Goal: Transaction & Acquisition: Purchase product/service

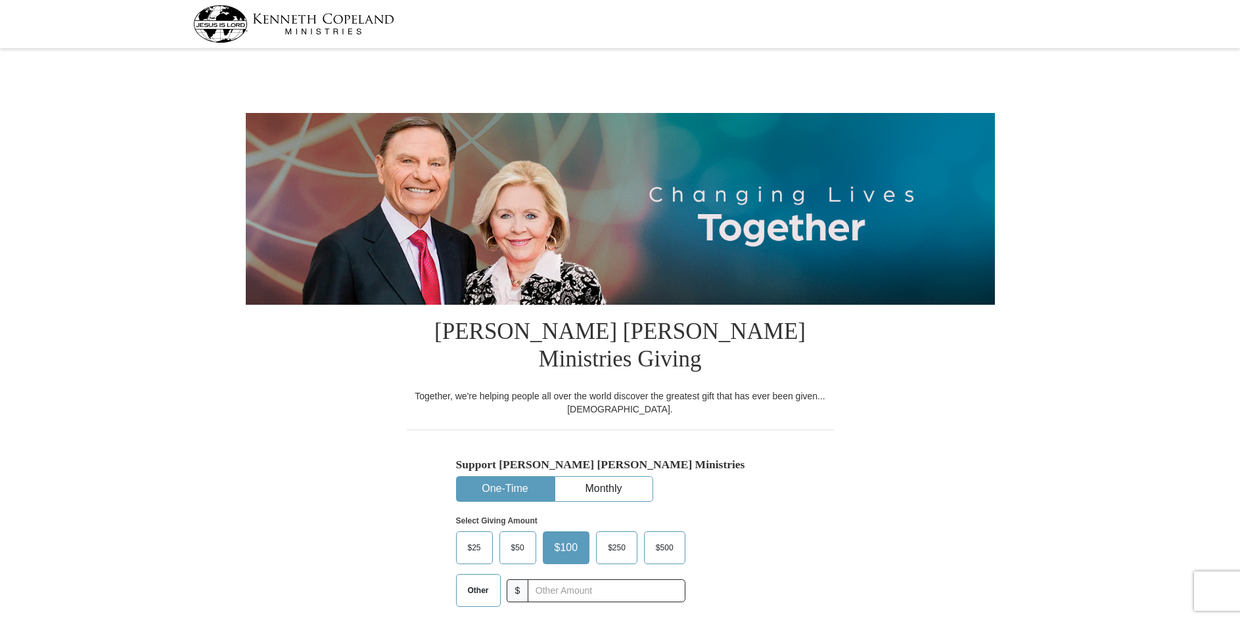
select select "TN"
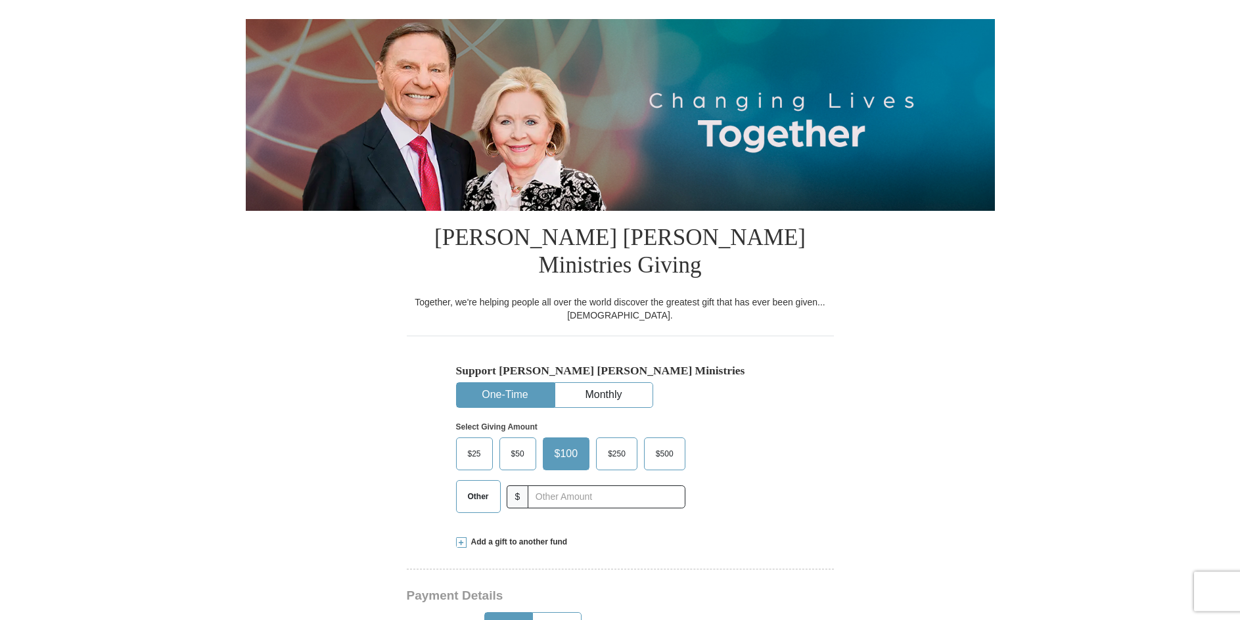
scroll to position [134, 0]
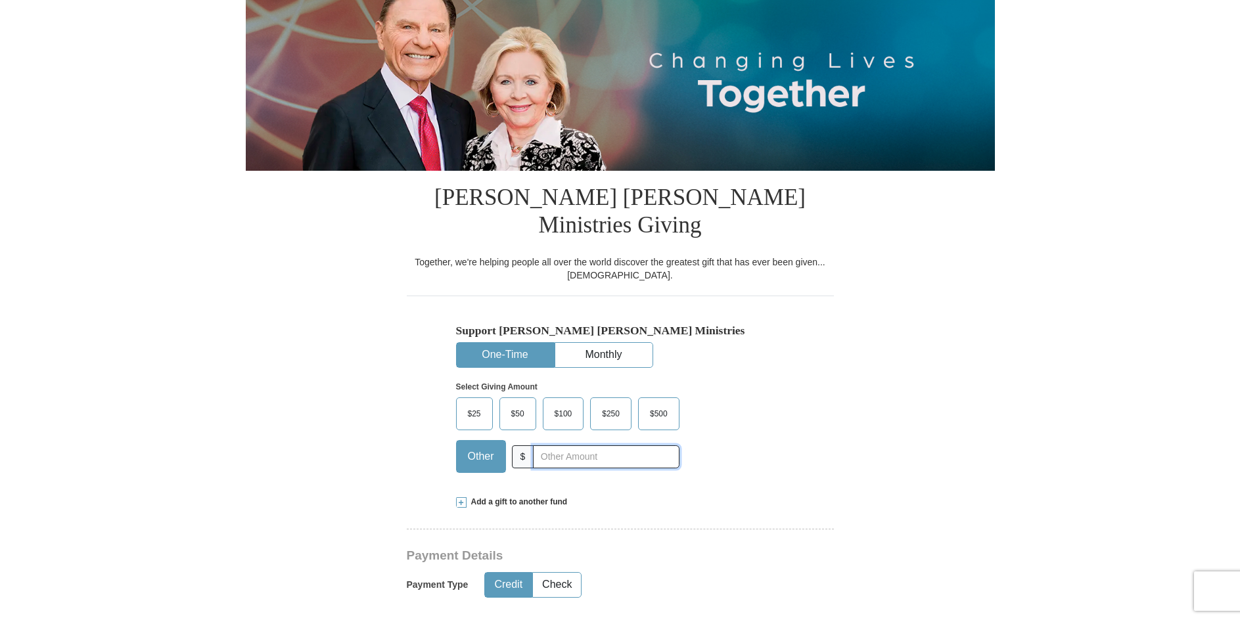
click at [559, 445] on input "text" at bounding box center [606, 456] width 146 height 23
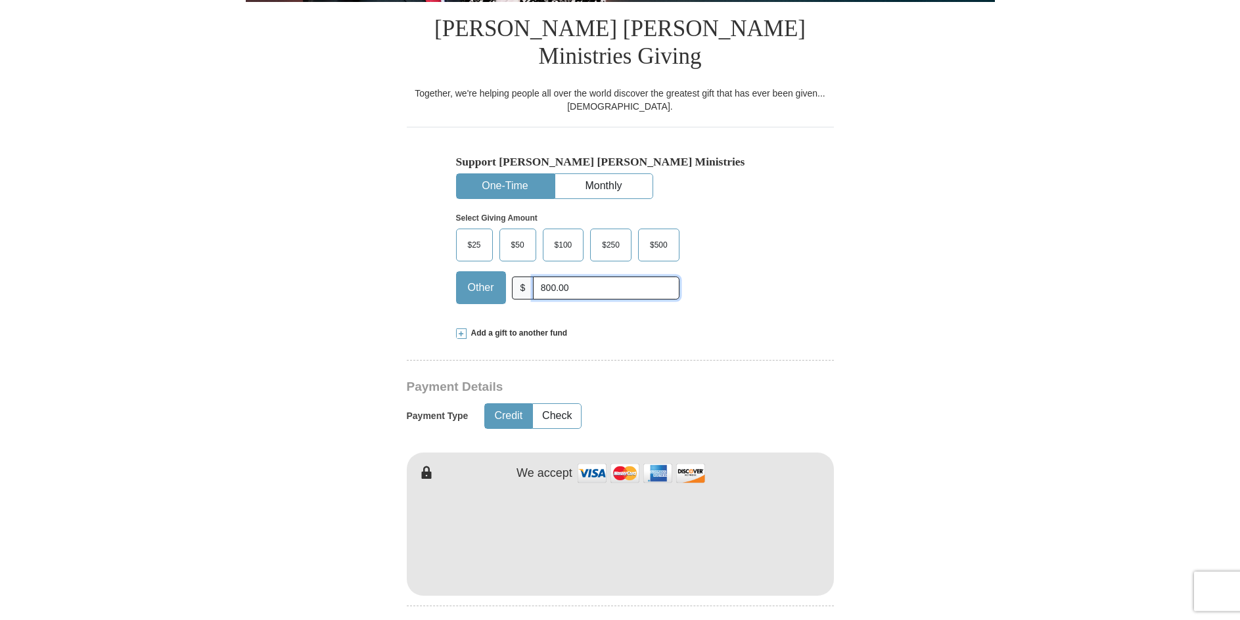
scroll to position [335, 0]
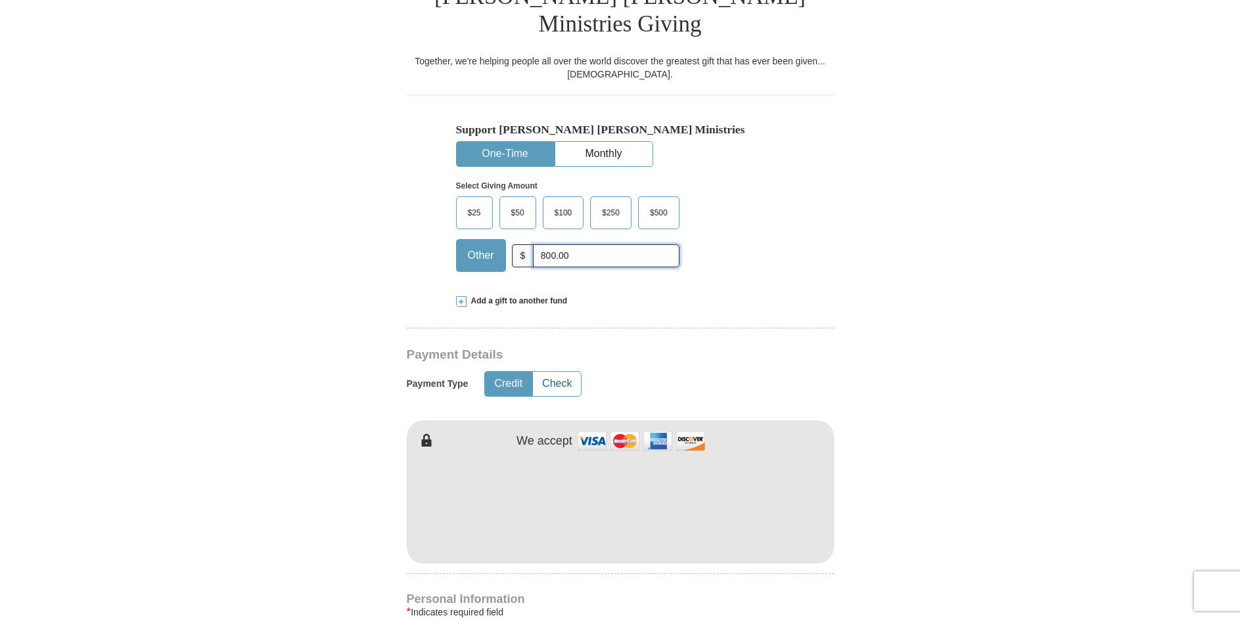
type input "800.00"
click at [552, 372] on button "Check" at bounding box center [557, 384] width 48 height 24
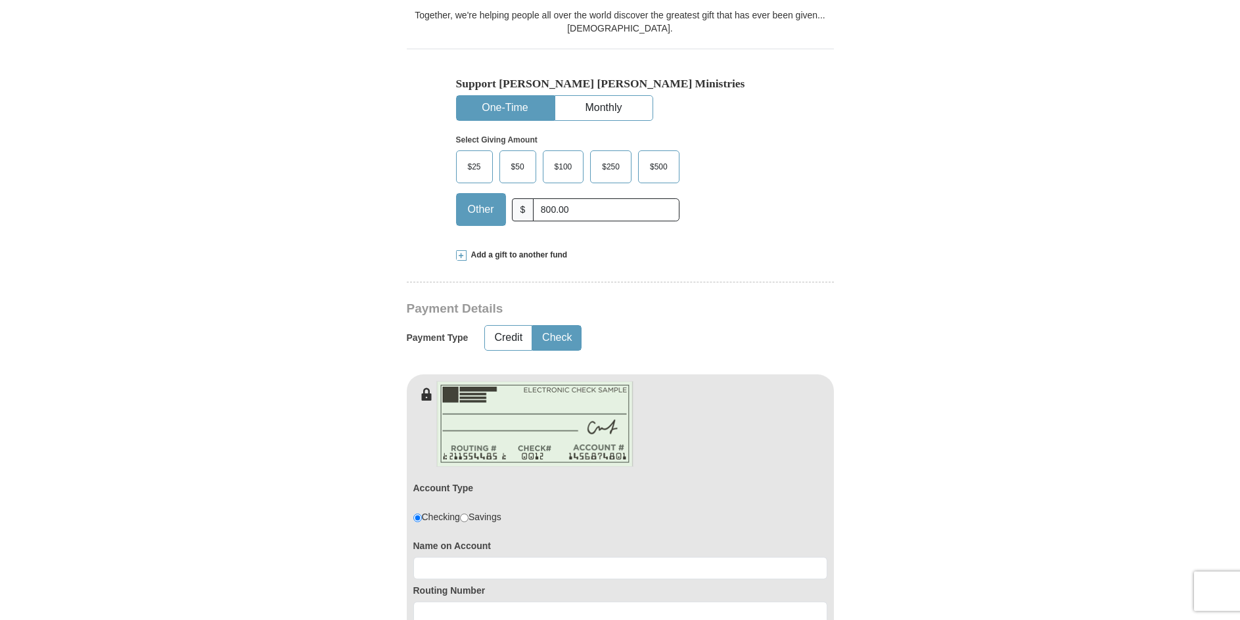
scroll to position [402, 0]
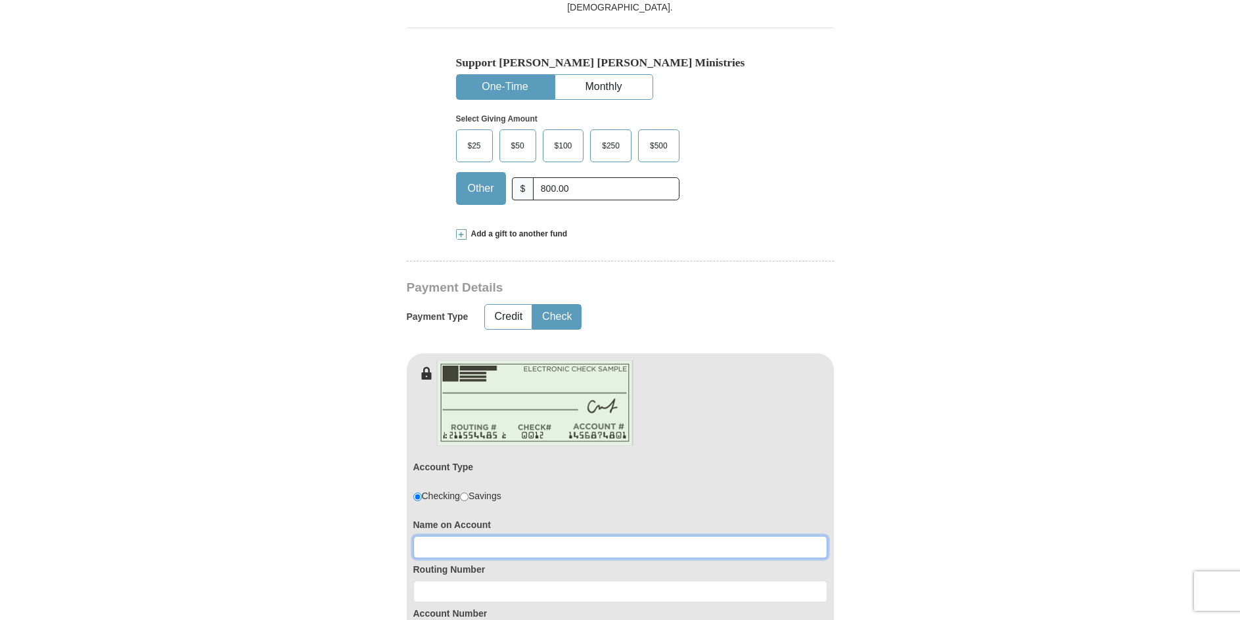
click at [463, 536] on input at bounding box center [620, 547] width 414 height 22
type input "hrferrell"
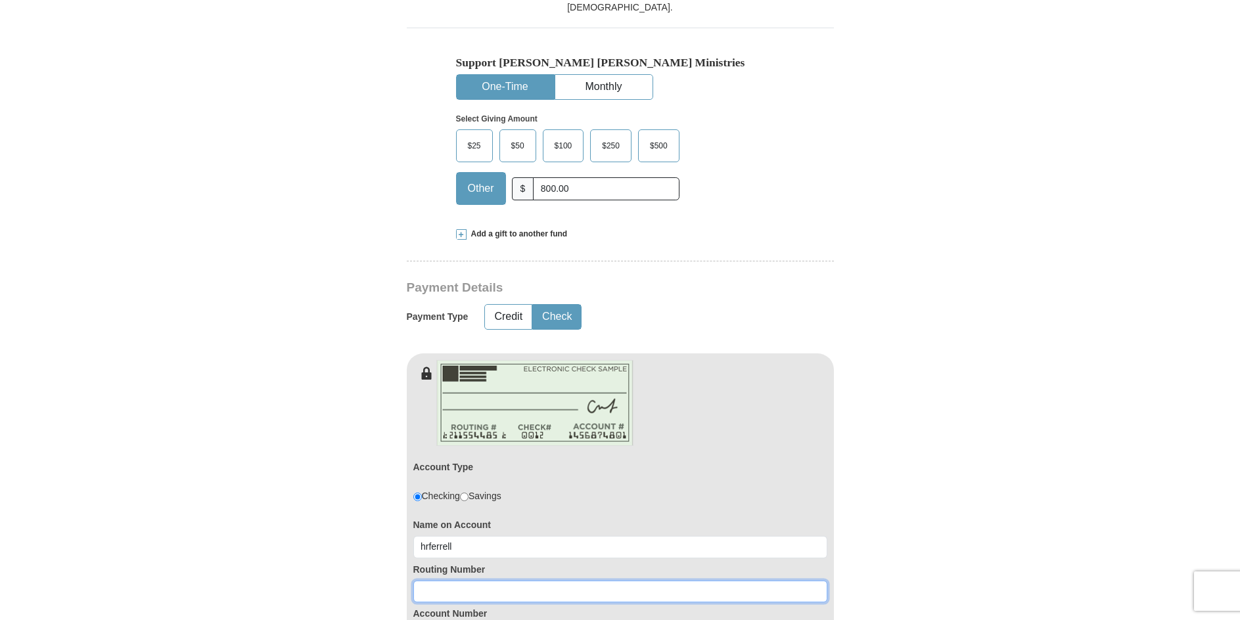
click at [460, 581] on input at bounding box center [620, 592] width 414 height 22
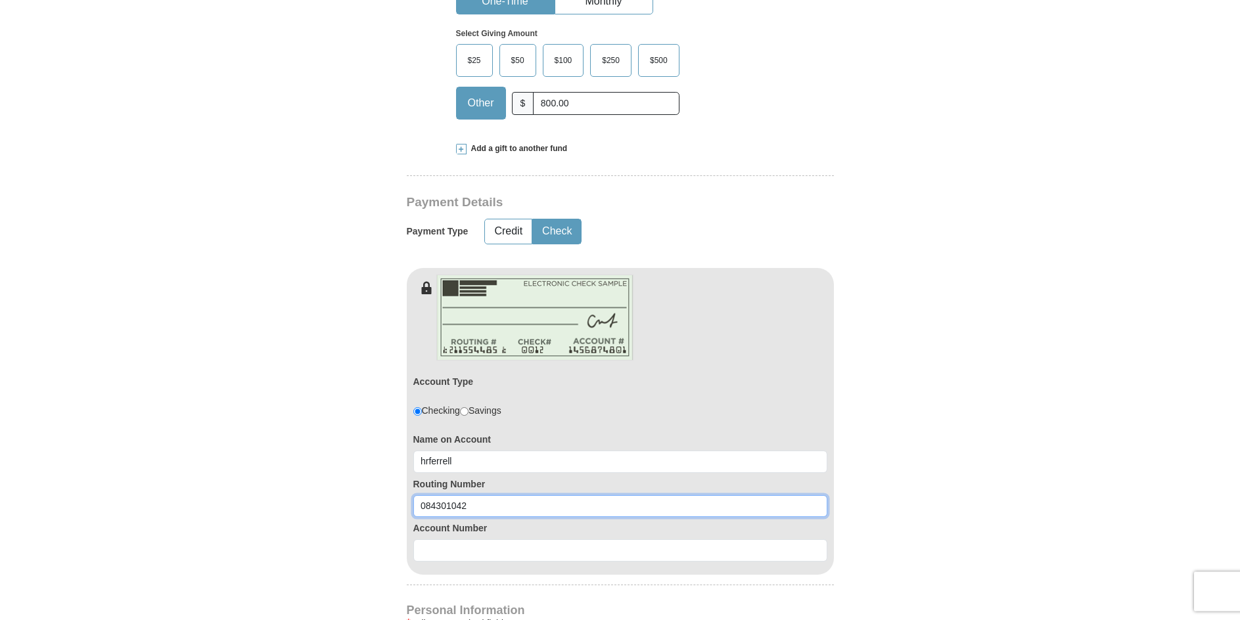
scroll to position [536, 0]
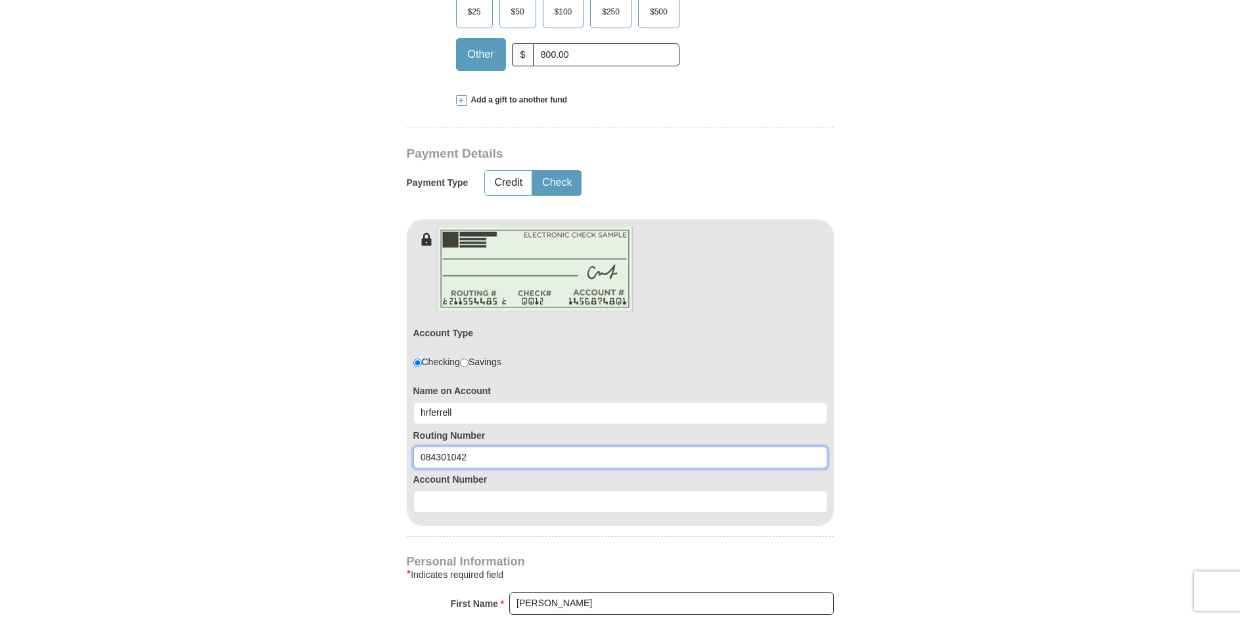
type input "084301042"
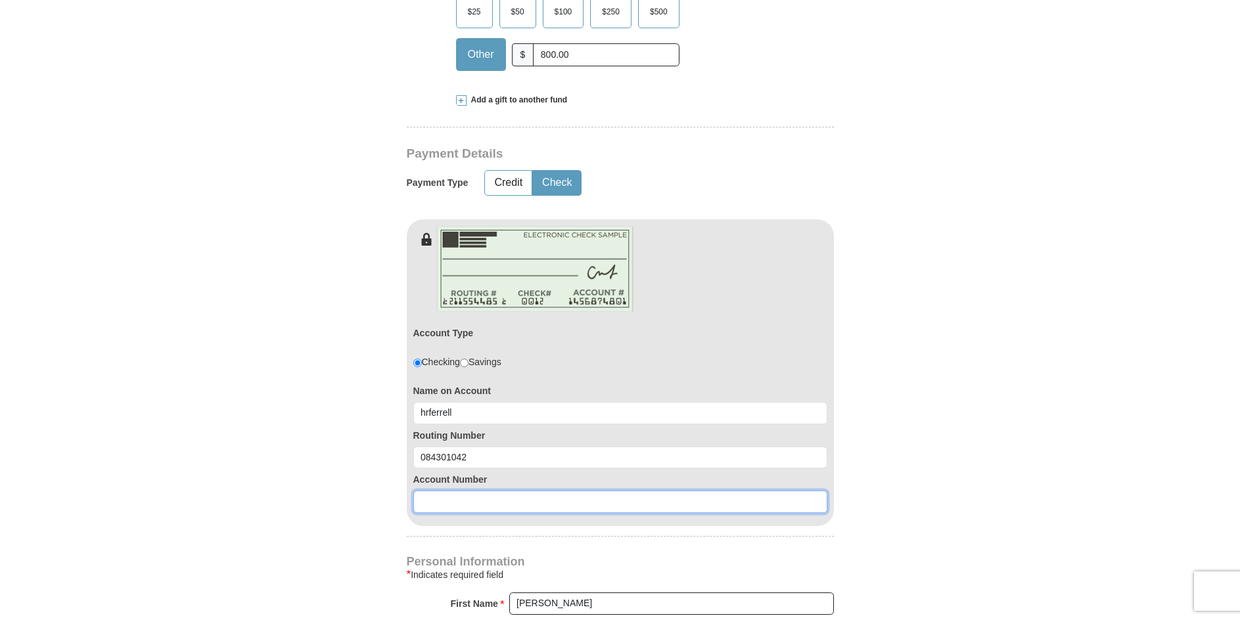
click at [458, 491] on input at bounding box center [620, 502] width 414 height 22
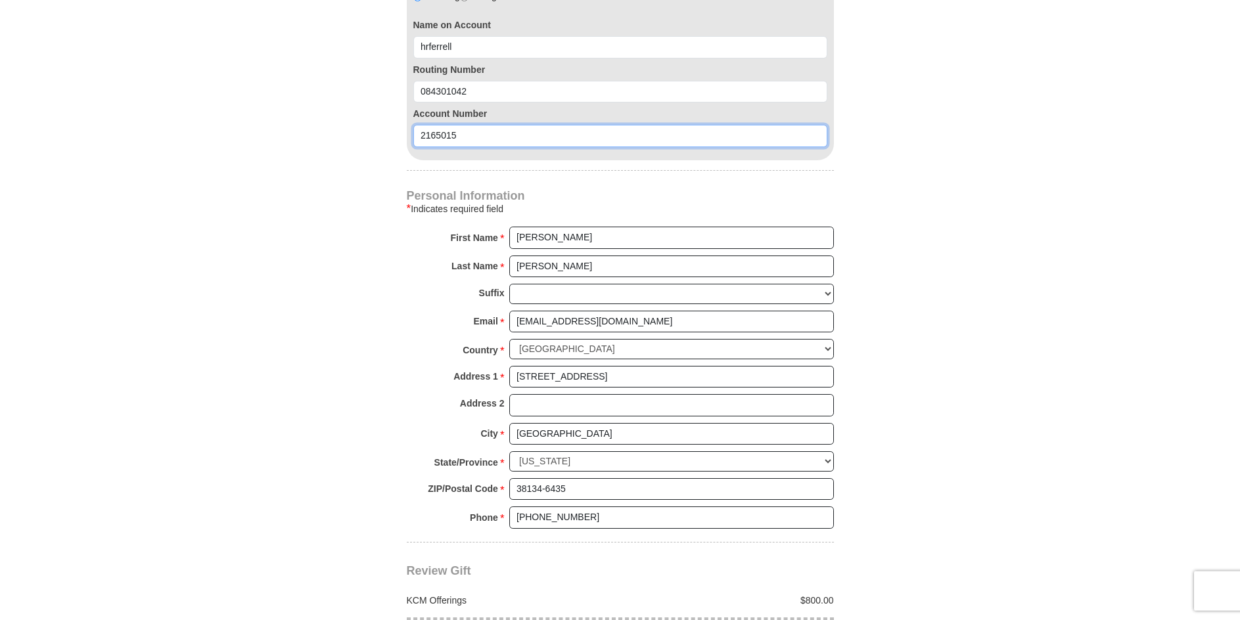
scroll to position [1005, 0]
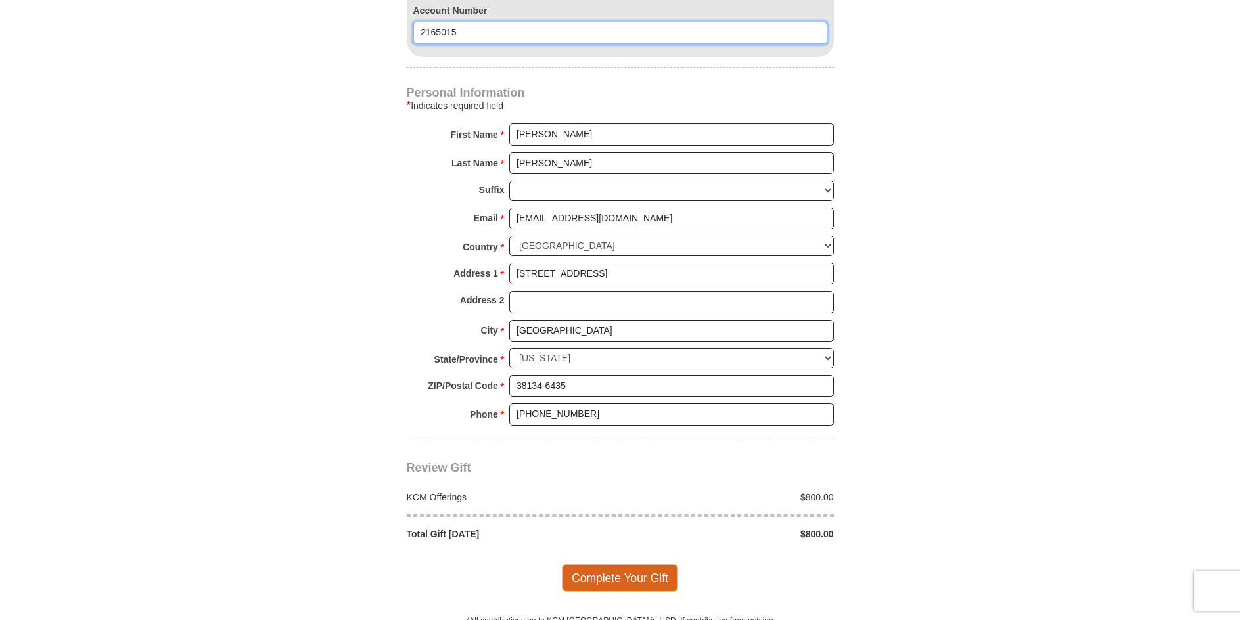
type input "2165015"
click at [615, 564] on span "Complete Your Gift" at bounding box center [620, 578] width 116 height 28
